Goal: Use online tool/utility

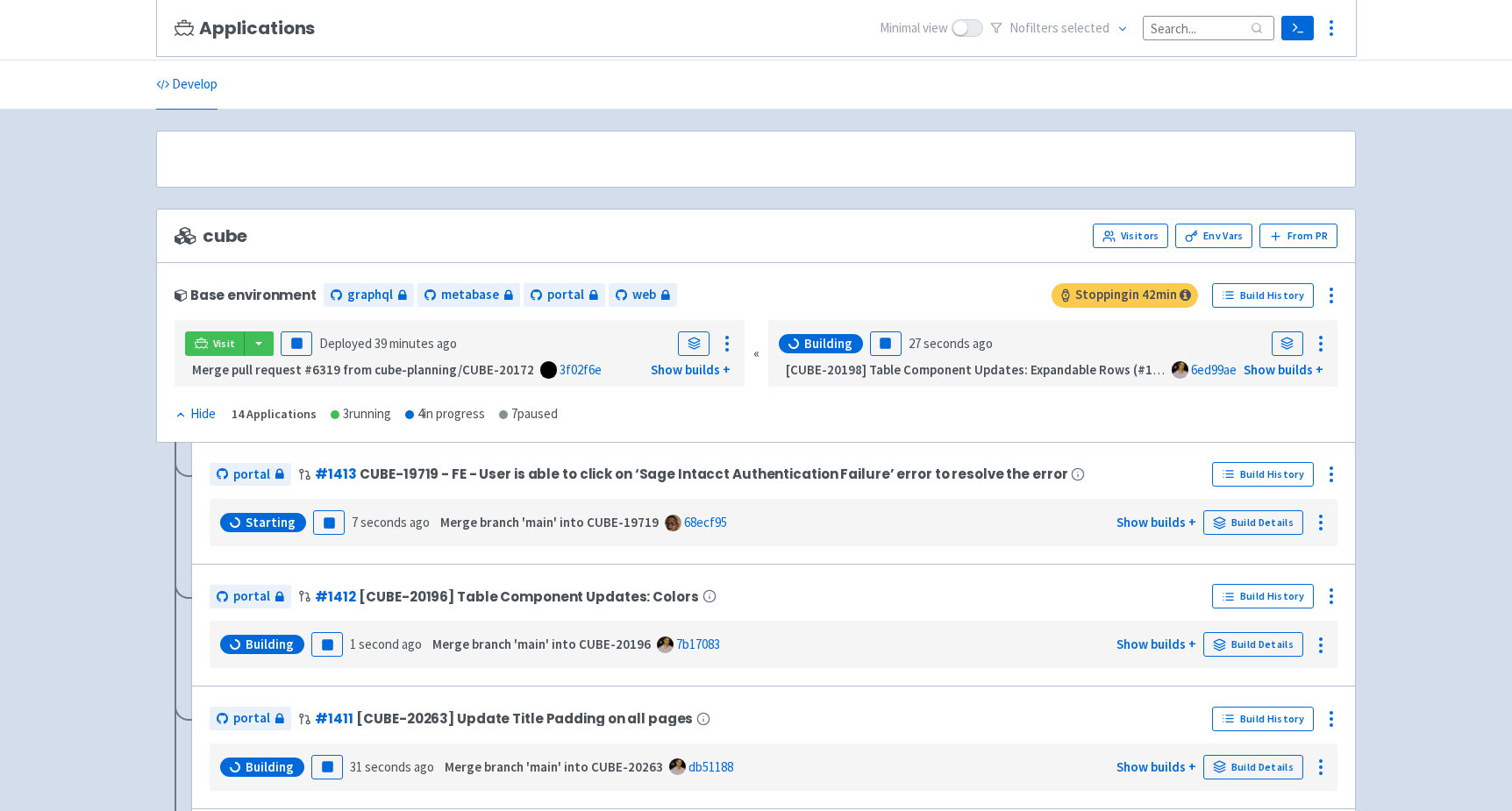
scroll to position [135, 0]
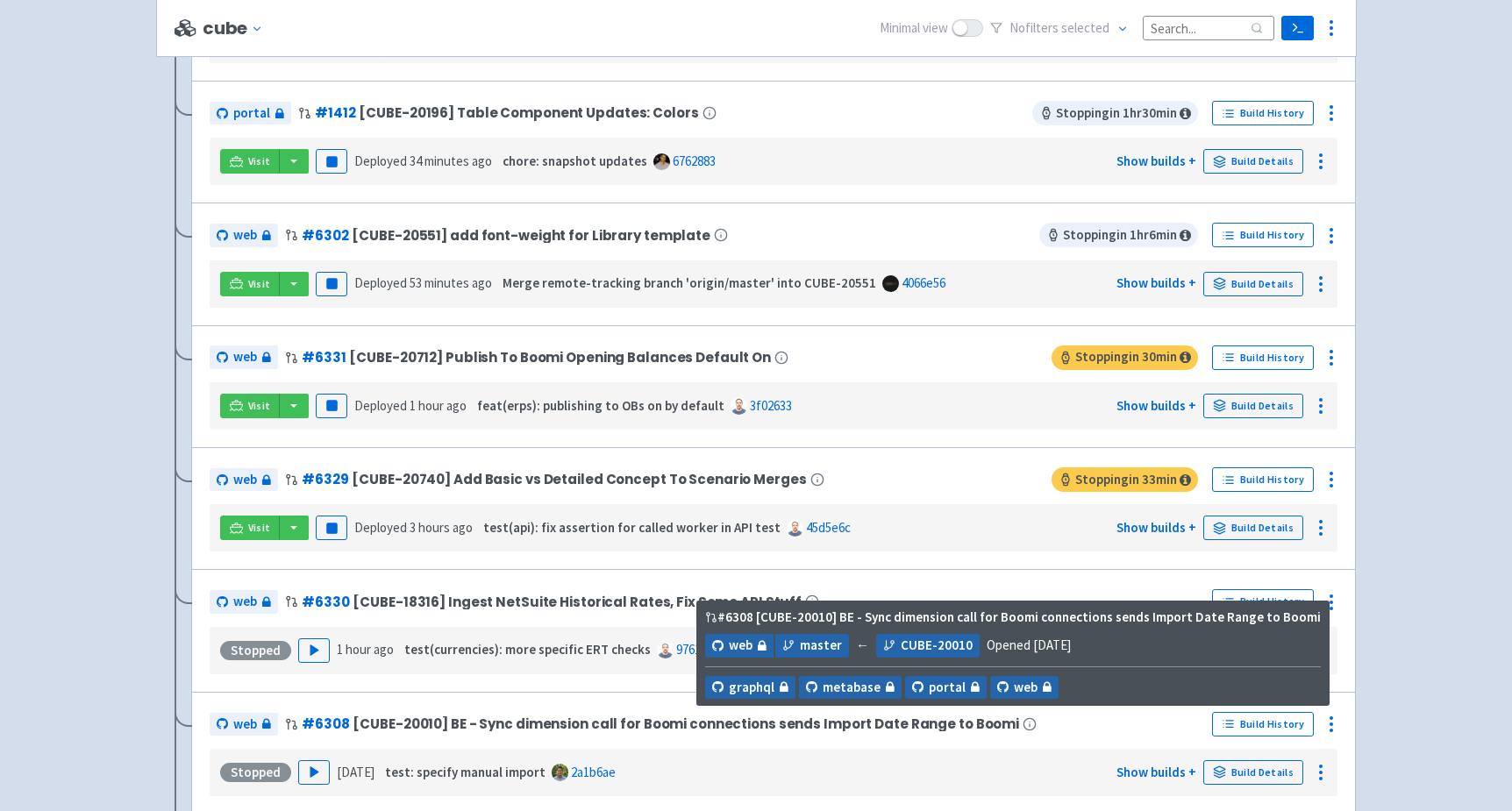
scroll to position [587, 0]
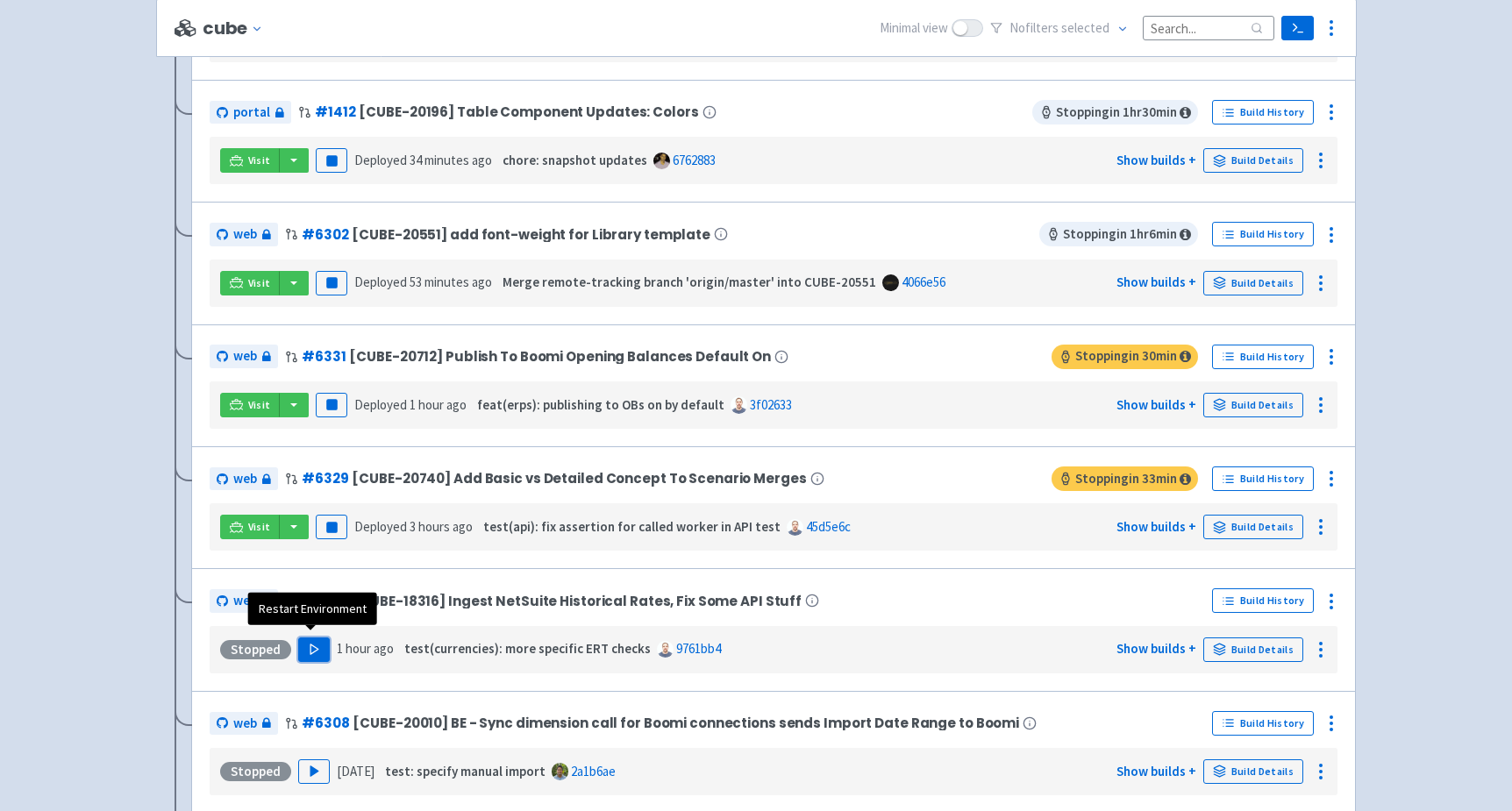
click at [312, 643] on icon "button" at bounding box center [314, 650] width 13 height 13
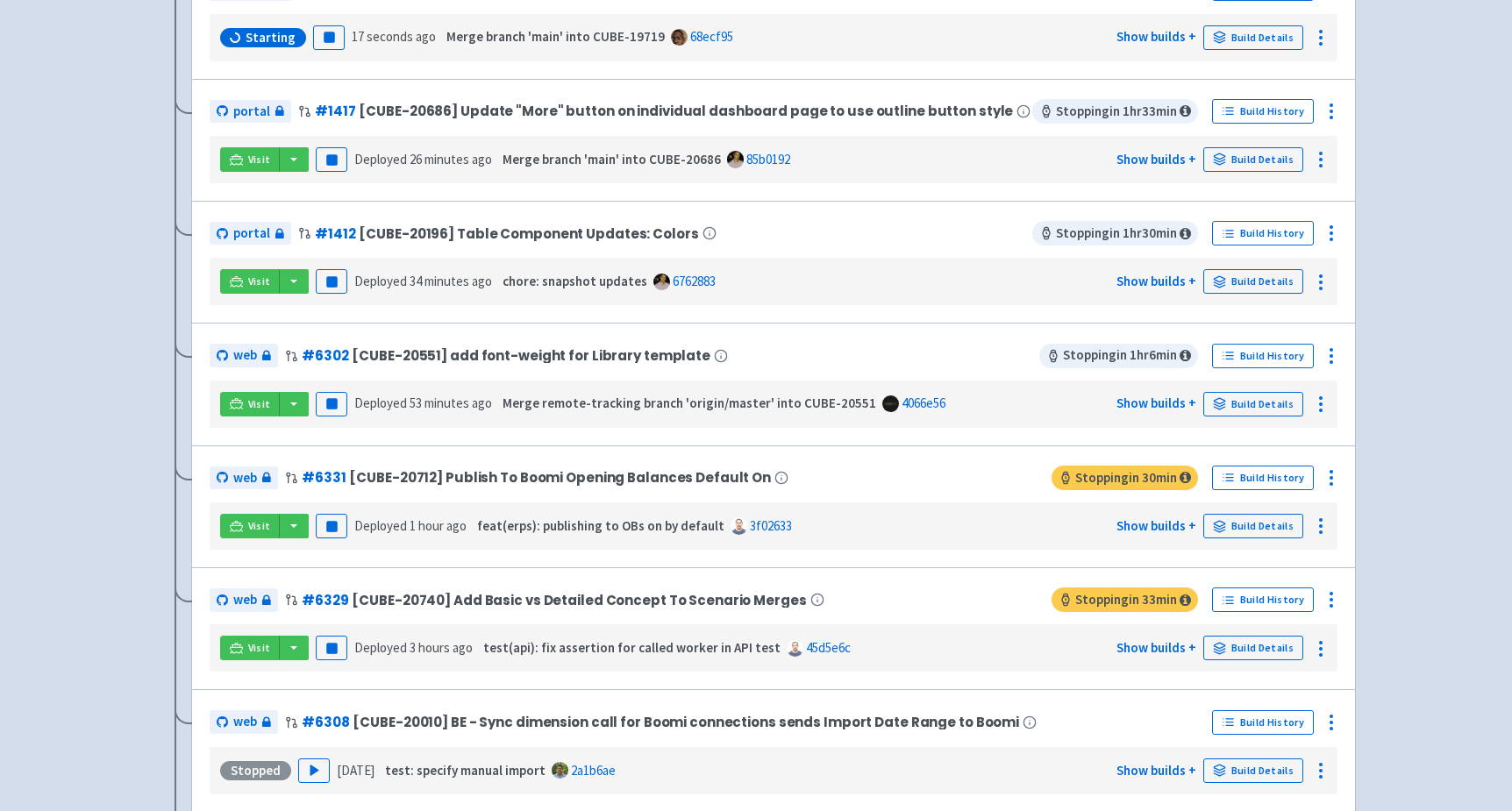
scroll to position [0, 0]
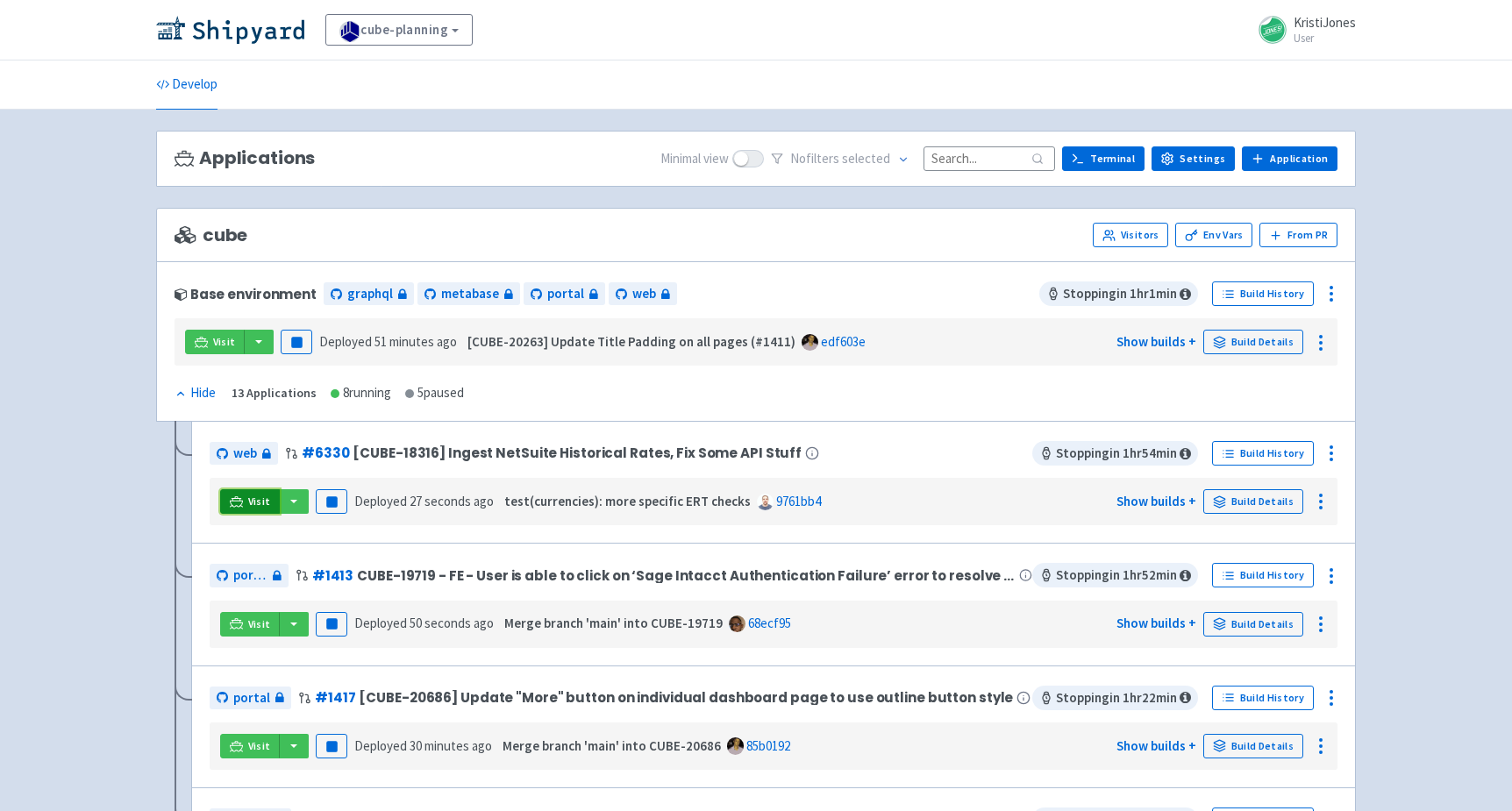
click at [243, 498] on link "Visit" at bounding box center [250, 501] width 59 height 25
